Goal: Find specific page/section: Find specific page/section

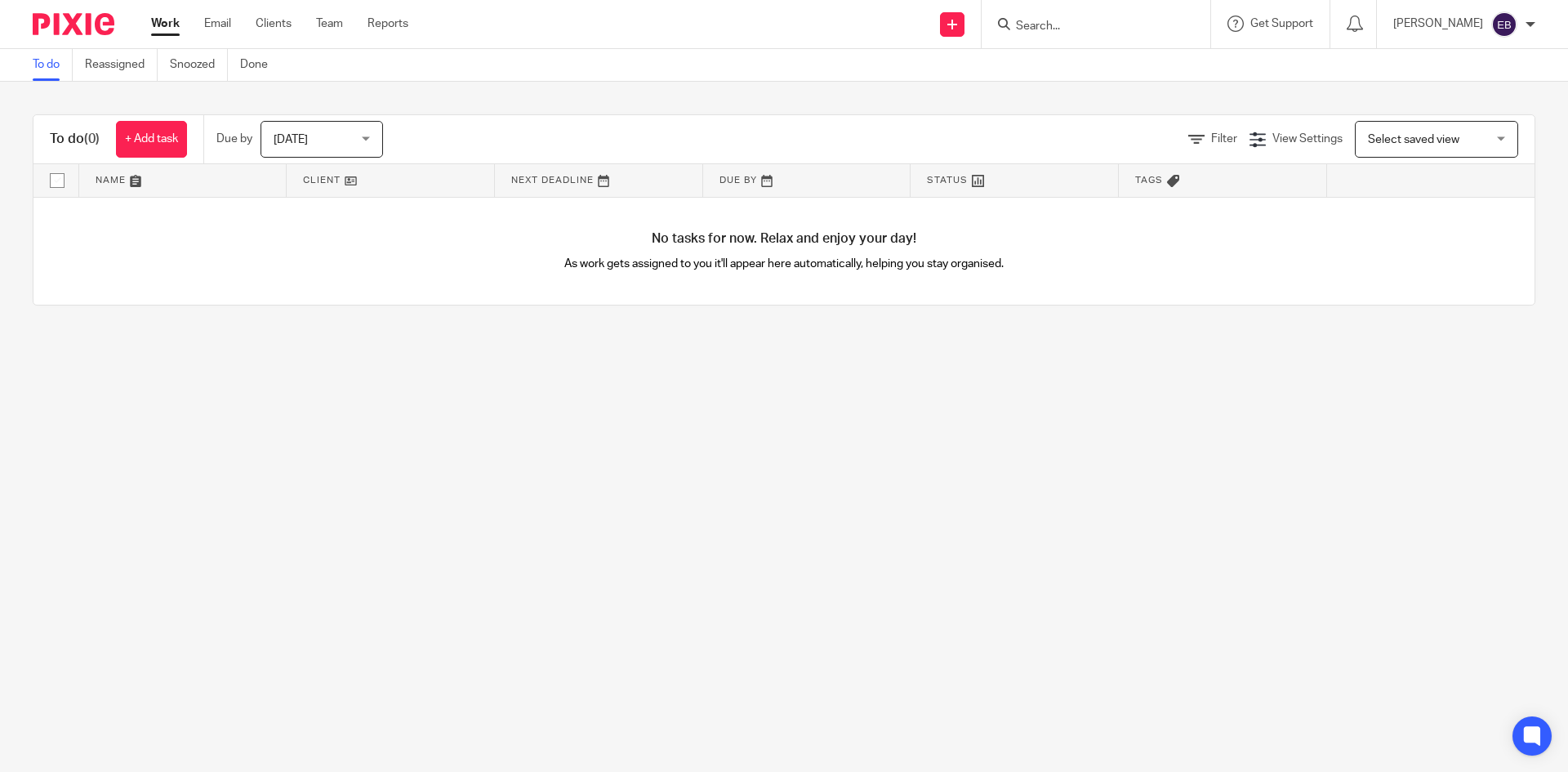
click at [1099, 12] on div at bounding box center [1096, 24] width 229 height 48
click at [1079, 41] on div at bounding box center [1096, 24] width 229 height 48
click at [1083, 19] on input "Search" at bounding box center [1087, 26] width 147 height 14
click at [1083, 27] on input "Search" at bounding box center [1087, 26] width 147 height 14
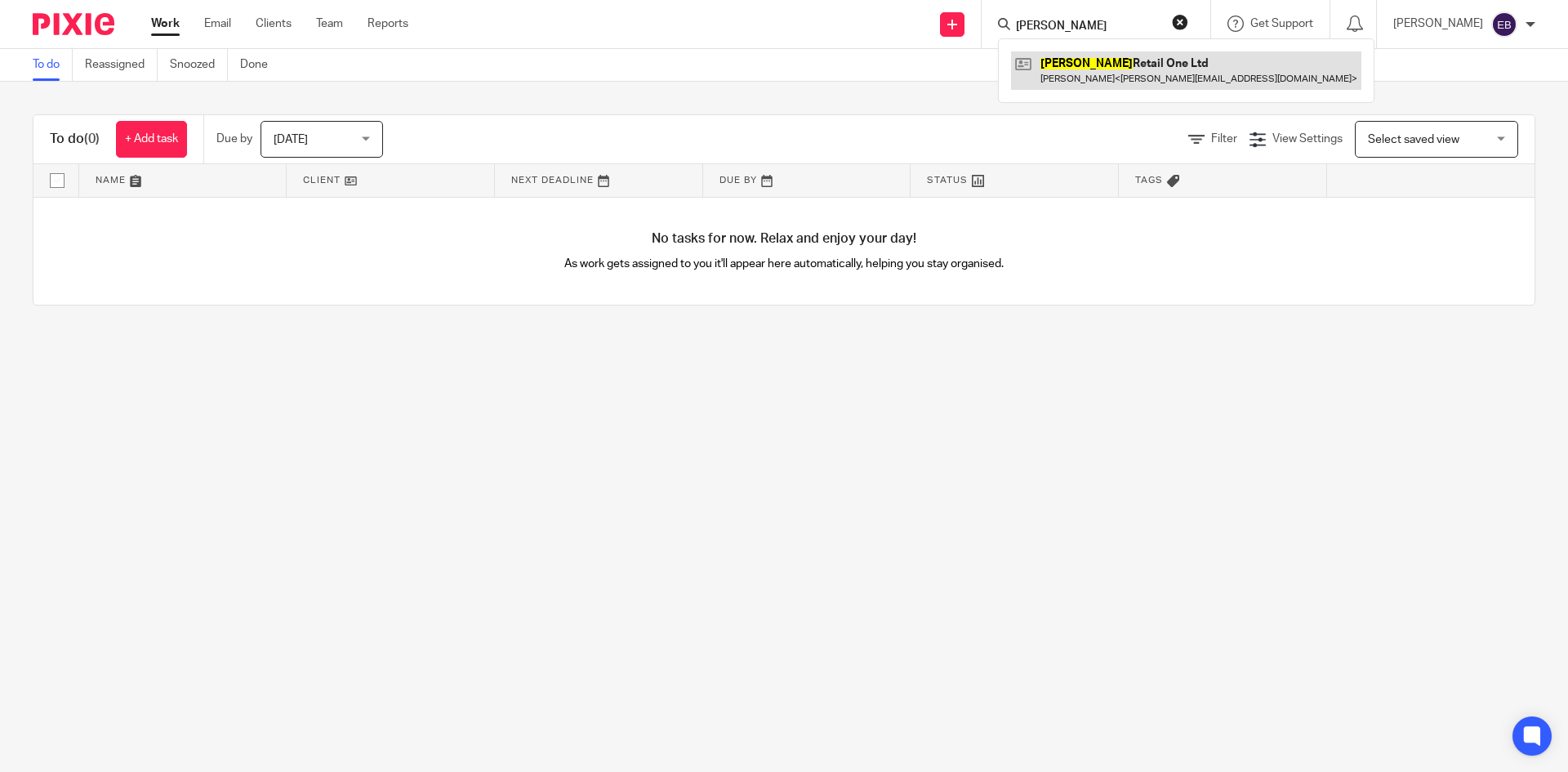
type input "[PERSON_NAME]"
click at [1163, 59] on link at bounding box center [1186, 70] width 351 height 37
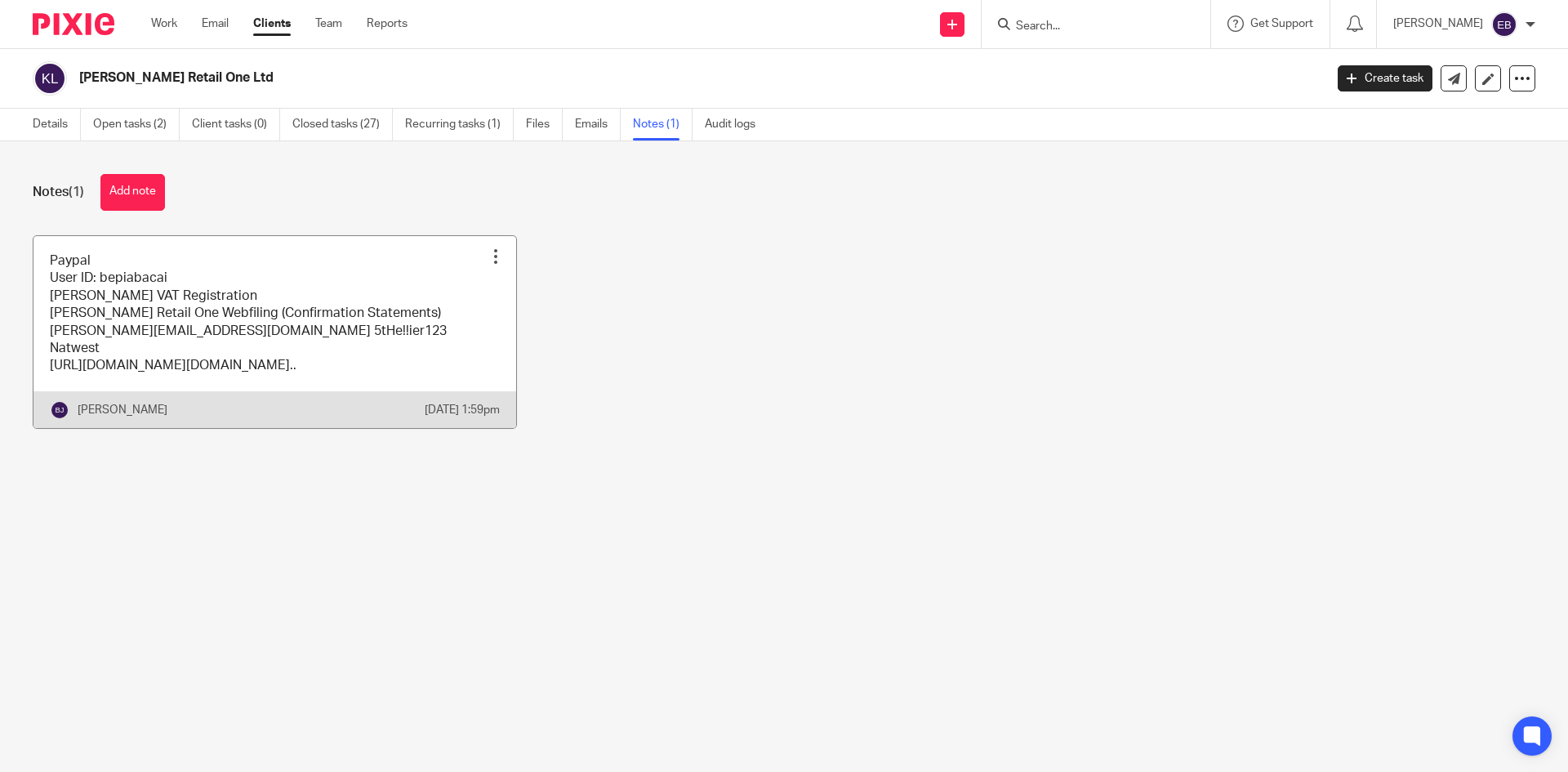
click at [220, 339] on link at bounding box center [275, 331] width 483 height 192
